Goal: Task Accomplishment & Management: Use online tool/utility

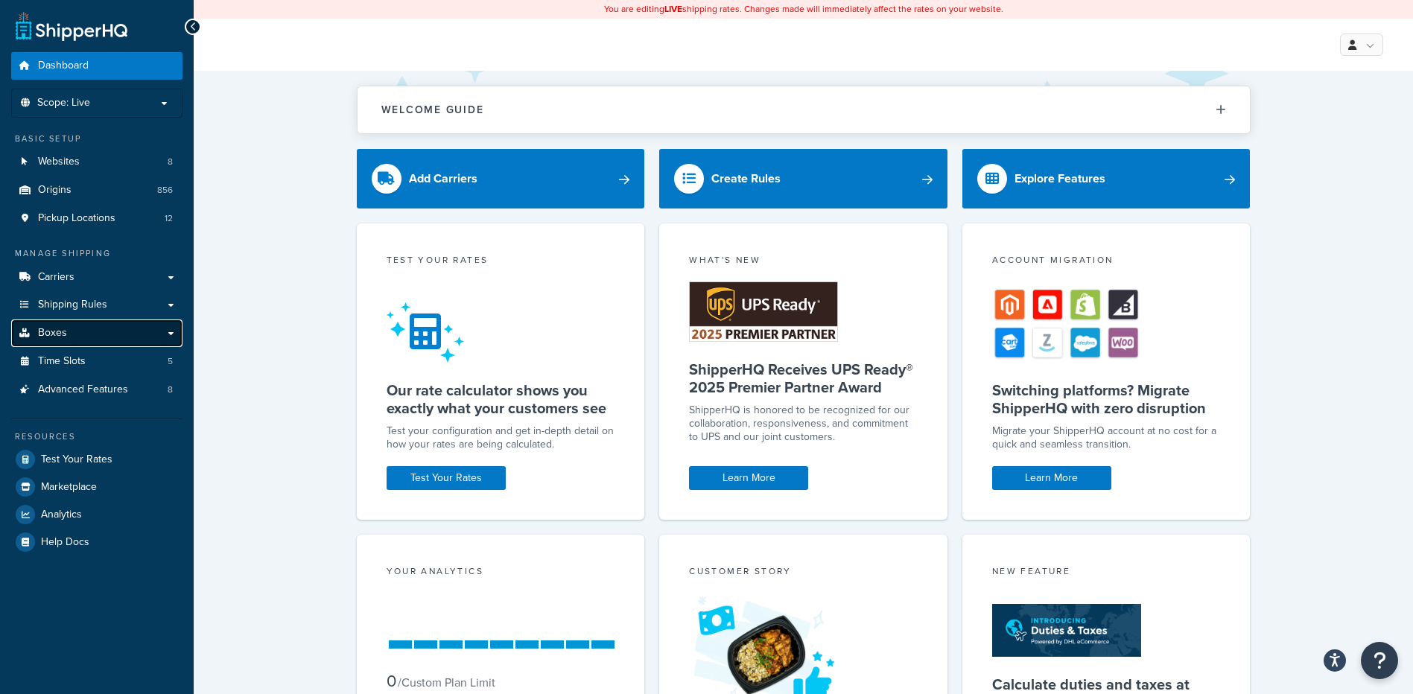
click at [77, 325] on link "Boxes" at bounding box center [96, 333] width 171 height 28
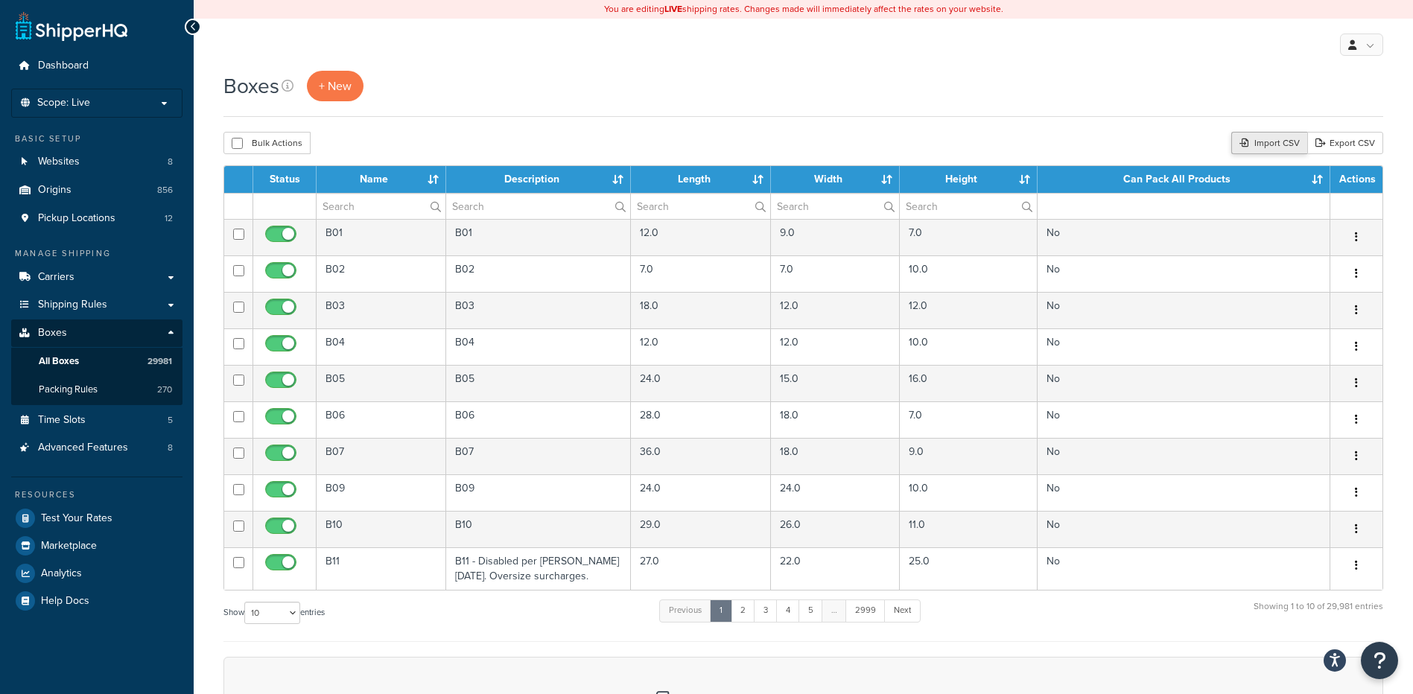
click at [1265, 141] on div "Import CSV" at bounding box center [1269, 143] width 76 height 22
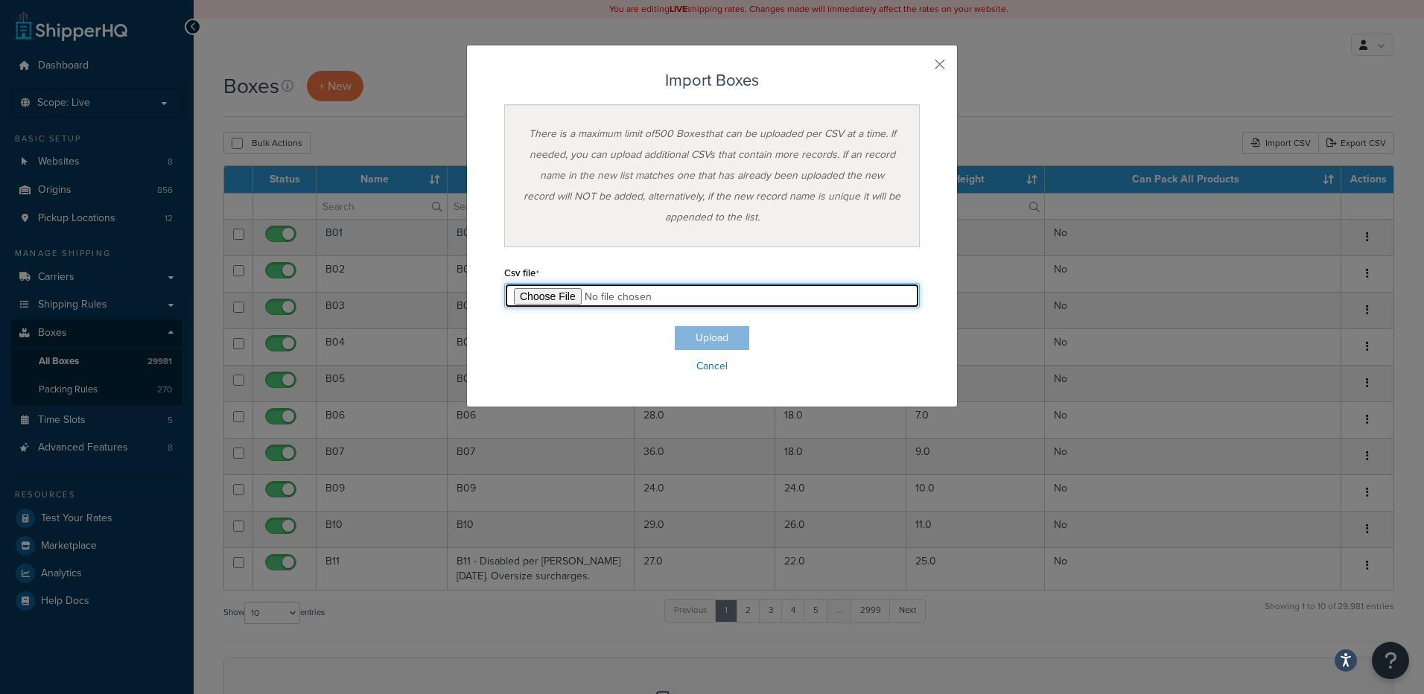
click at [526, 290] on input "file" at bounding box center [712, 295] width 416 height 25
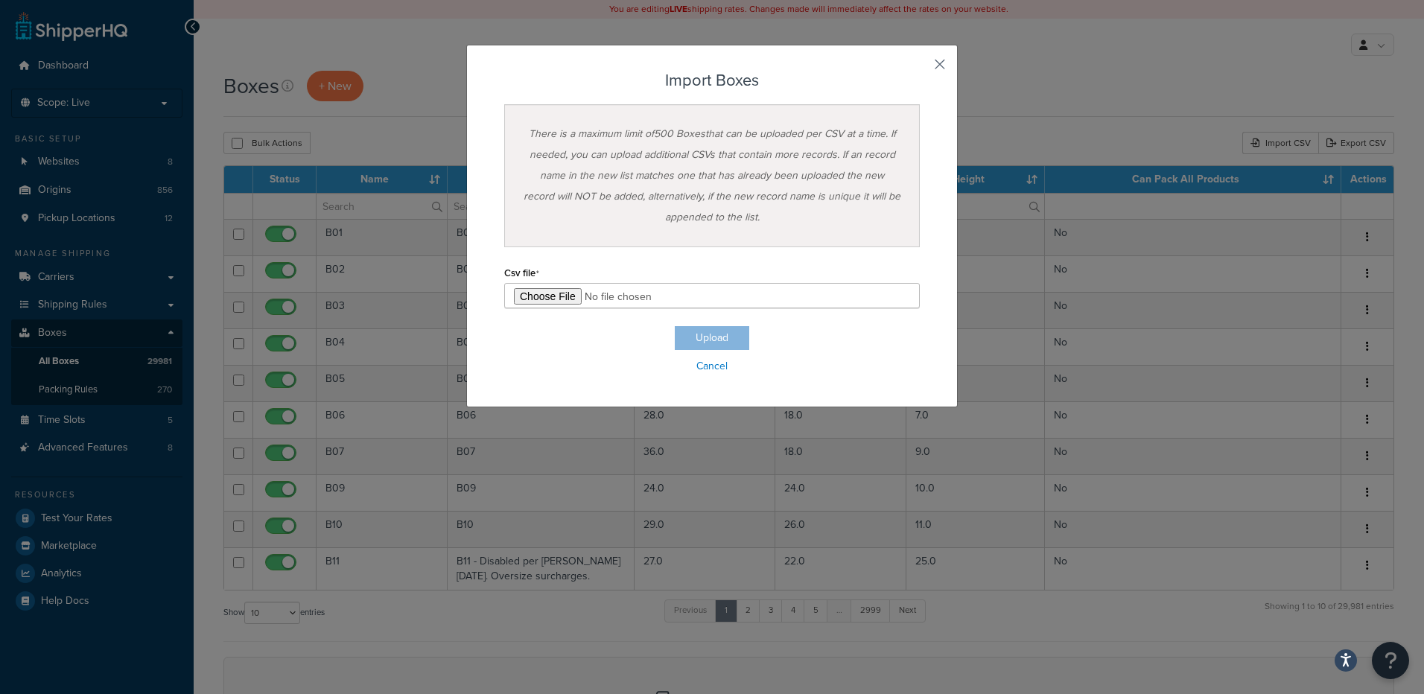
click at [920, 71] on button "button" at bounding box center [918, 70] width 4 height 4
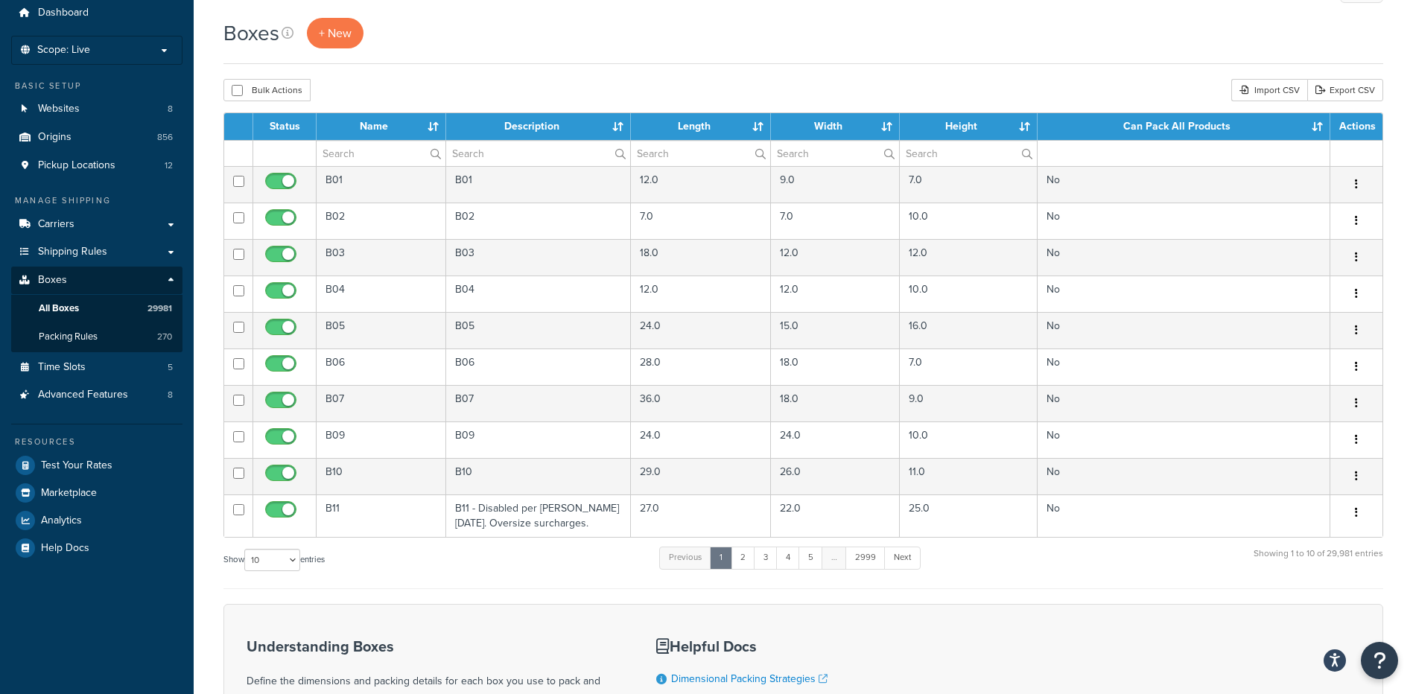
scroll to position [74, 0]
